Goal: Task Accomplishment & Management: Manage account settings

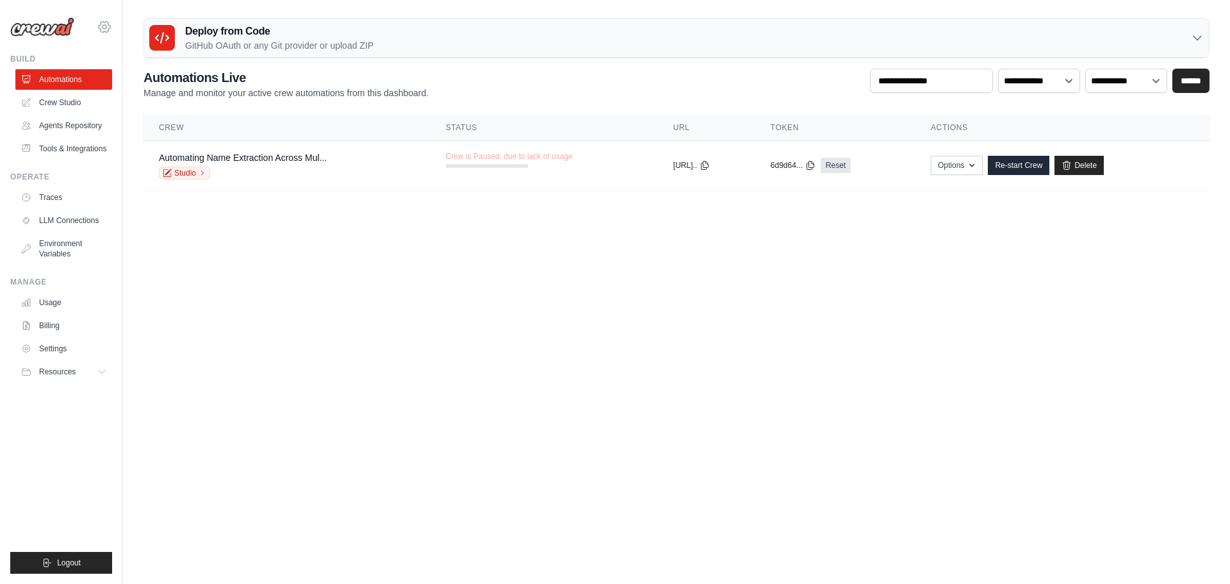
click at [106, 22] on icon at bounding box center [105, 26] width 12 height 11
click at [133, 81] on span "Settings" at bounding box center [160, 79] width 101 height 13
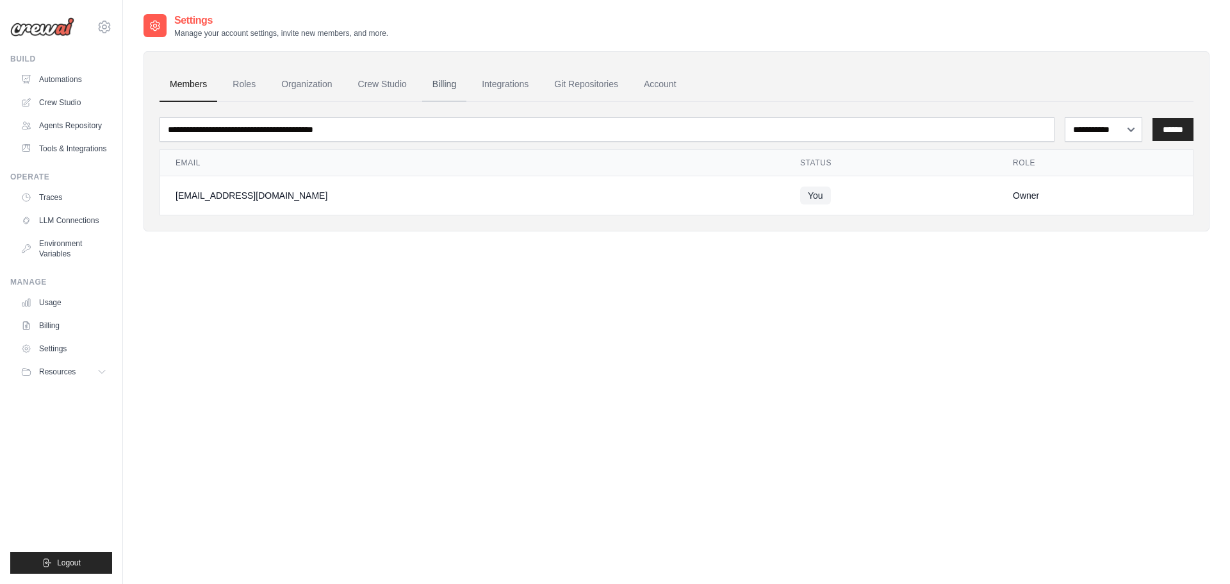
click at [451, 83] on link "Billing" at bounding box center [444, 84] width 44 height 35
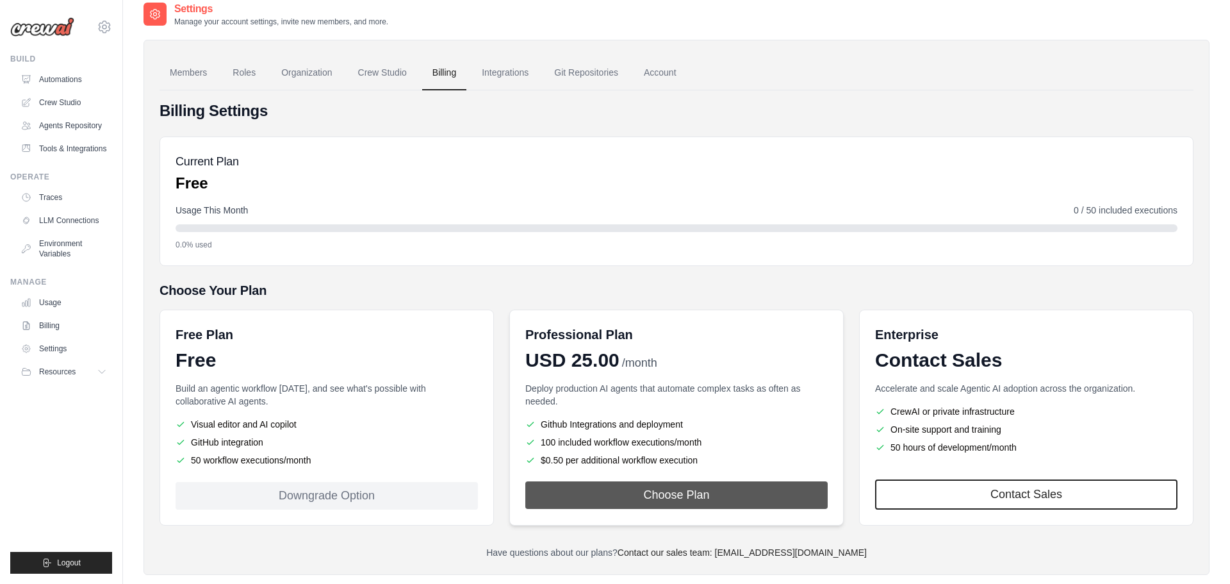
scroll to position [13, 0]
click at [682, 495] on button "Choose Plan" at bounding box center [676, 494] width 302 height 28
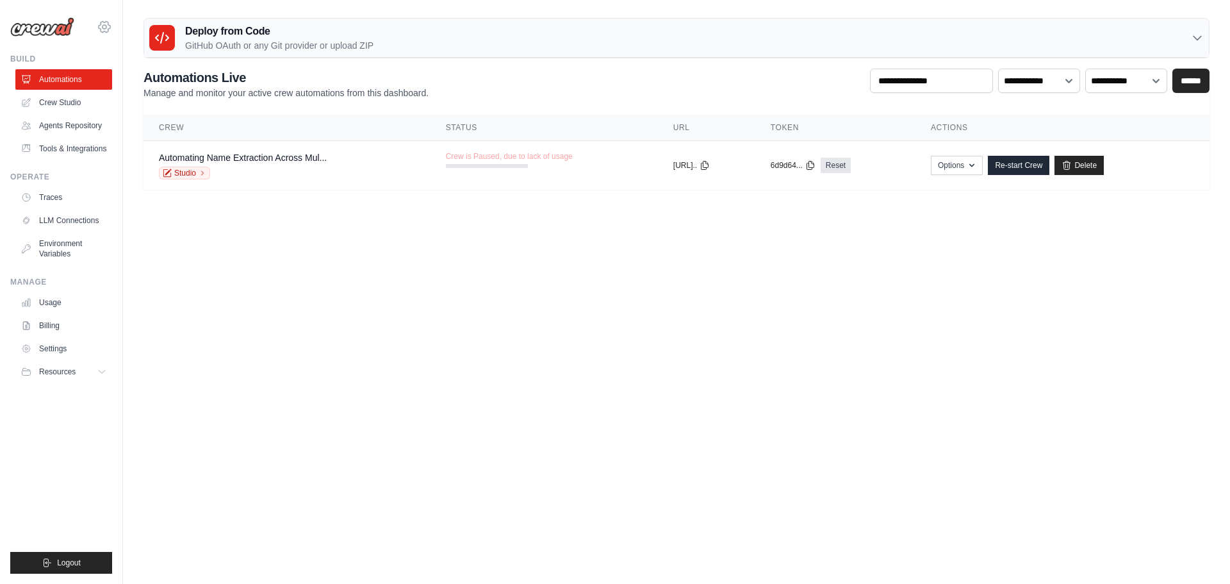
click at [108, 26] on icon at bounding box center [104, 26] width 15 height 15
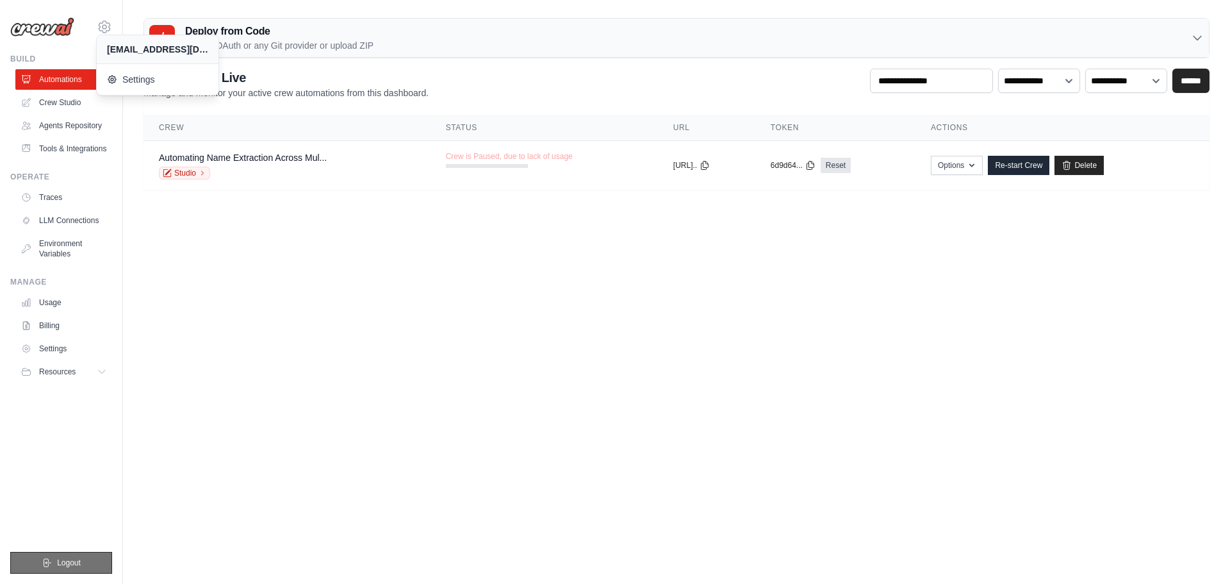
click at [74, 567] on span "Logout" at bounding box center [69, 563] width 24 height 10
